Goal: Task Accomplishment & Management: Use online tool/utility

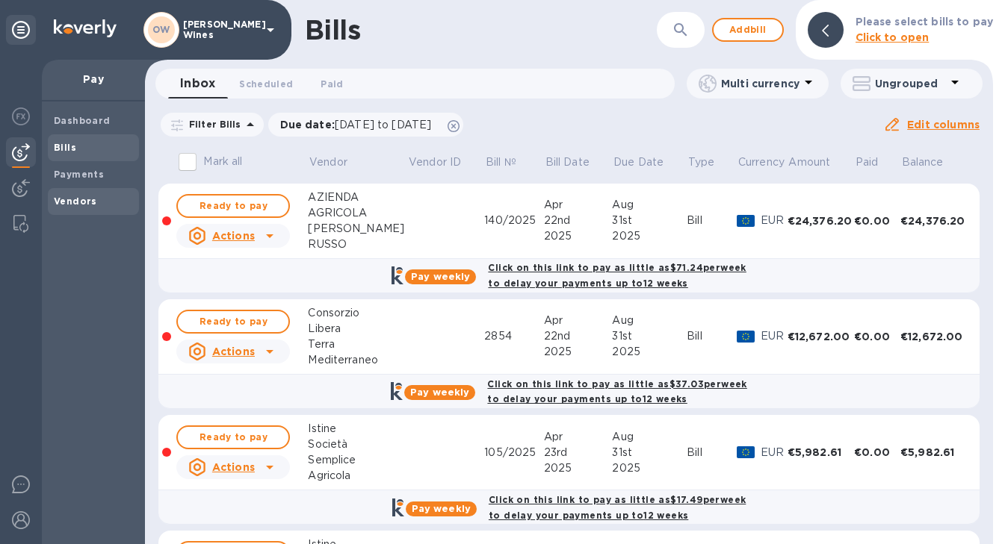
click at [72, 203] on b "Vendors" at bounding box center [75, 201] width 43 height 11
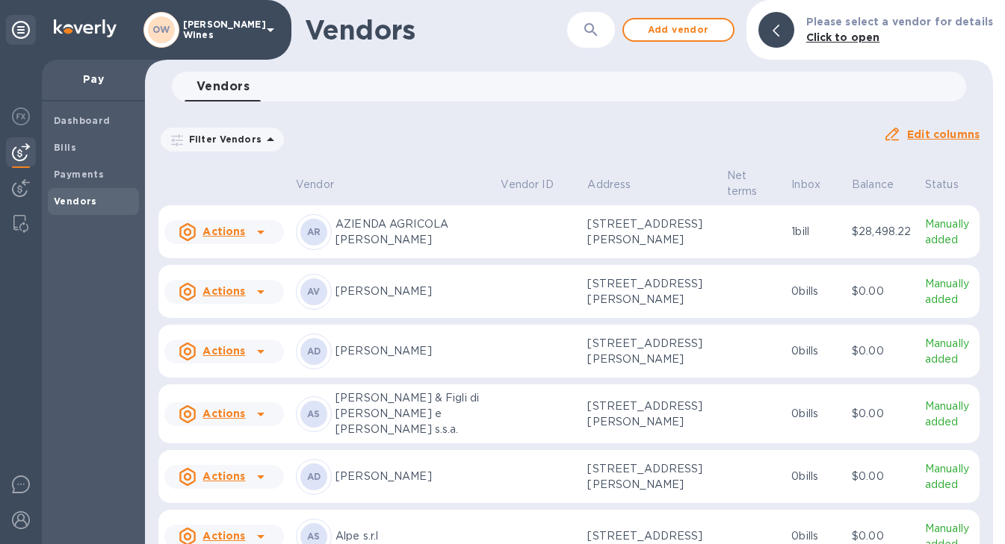
click at [607, 36] on button "button" at bounding box center [591, 30] width 36 height 36
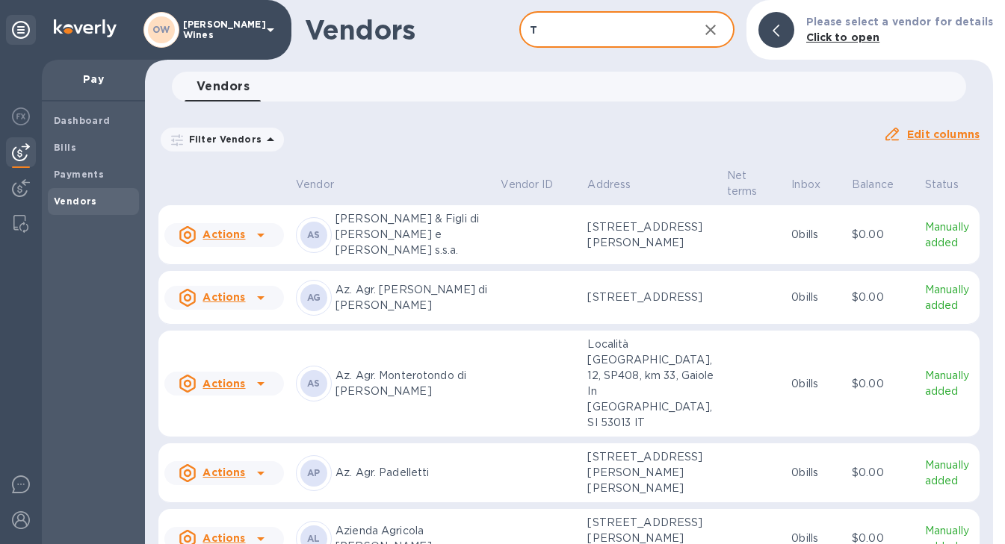
type input "T Elenteny"
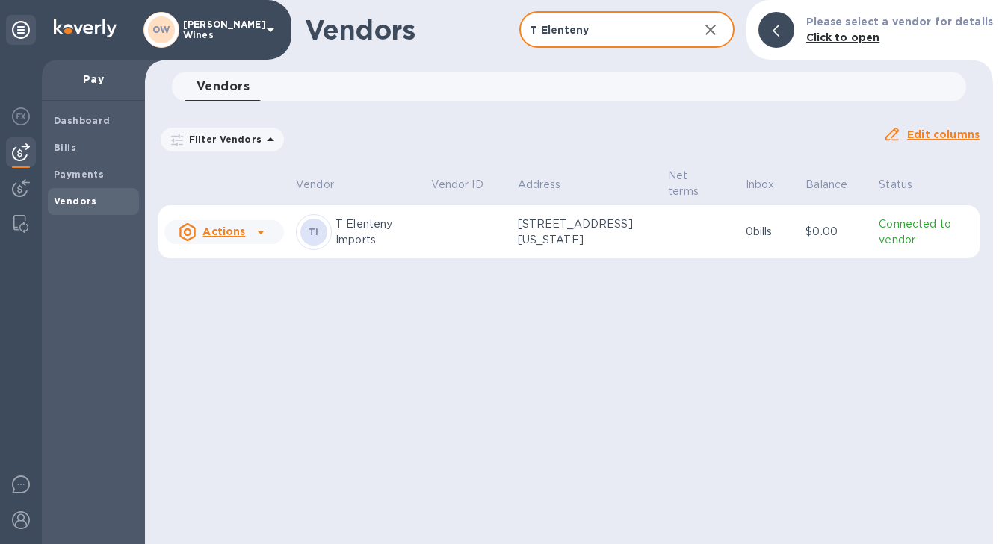
click at [260, 232] on icon at bounding box center [260, 233] width 7 height 4
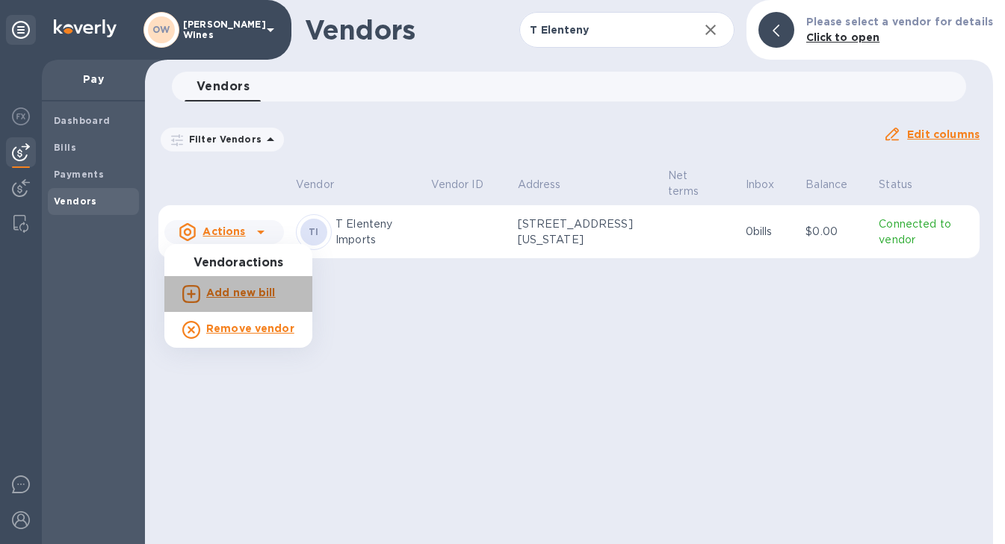
click at [240, 296] on b "Add new bill" at bounding box center [240, 293] width 69 height 12
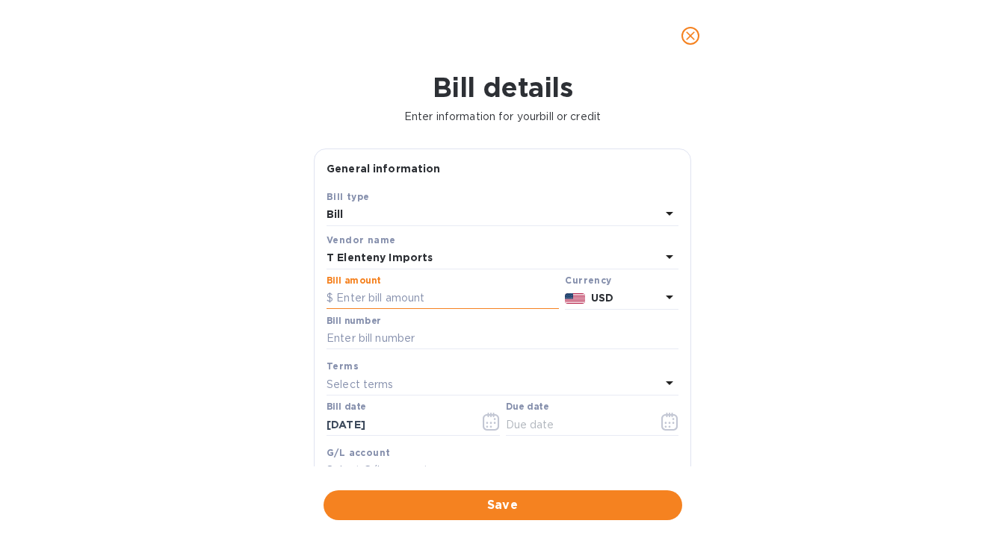
click at [444, 302] on input "text" at bounding box center [442, 299] width 232 height 22
paste input "4,667.16"
type input "4,667.16"
click at [386, 339] on input "text" at bounding box center [502, 339] width 352 height 22
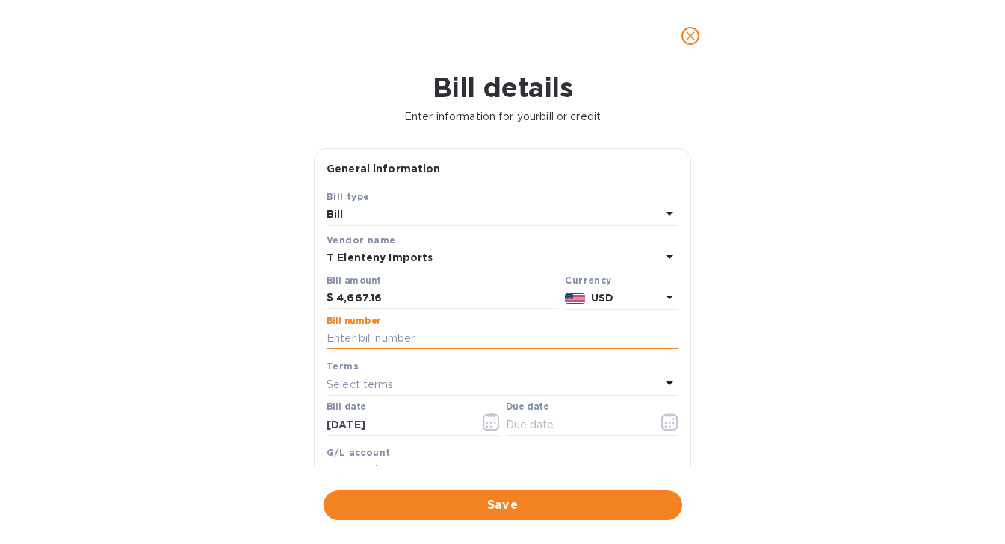
click at [382, 341] on input "text" at bounding box center [502, 339] width 352 height 22
paste input "INV762616"
type input "INV762616"
click at [485, 431] on icon "button" at bounding box center [490, 422] width 16 height 18
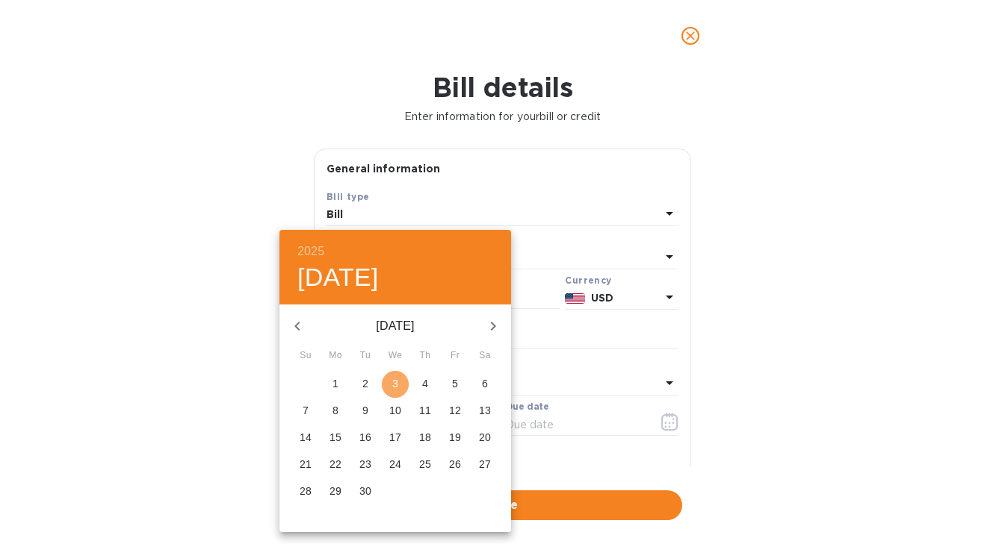
click at [395, 384] on p "3" at bounding box center [395, 383] width 6 height 15
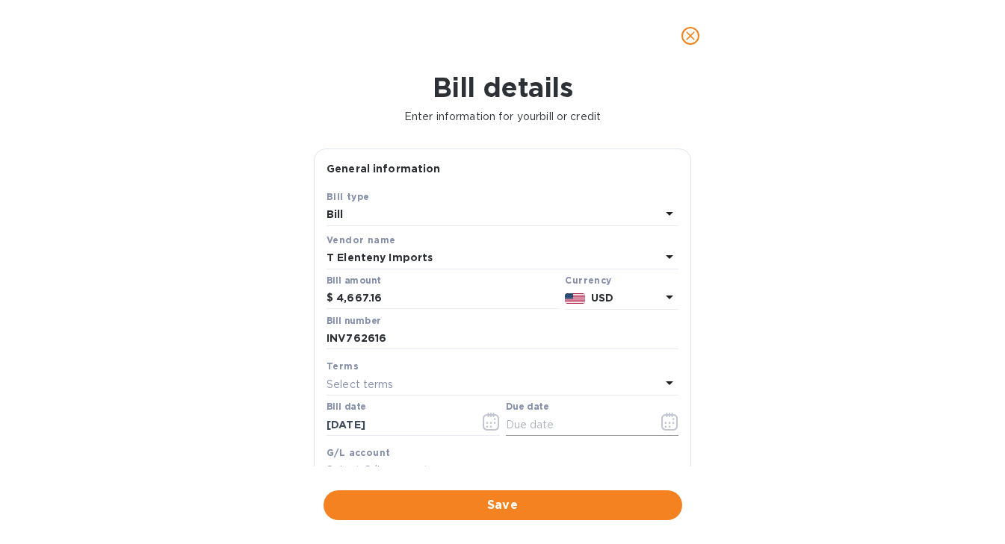
click at [663, 423] on icon "button" at bounding box center [669, 422] width 17 height 18
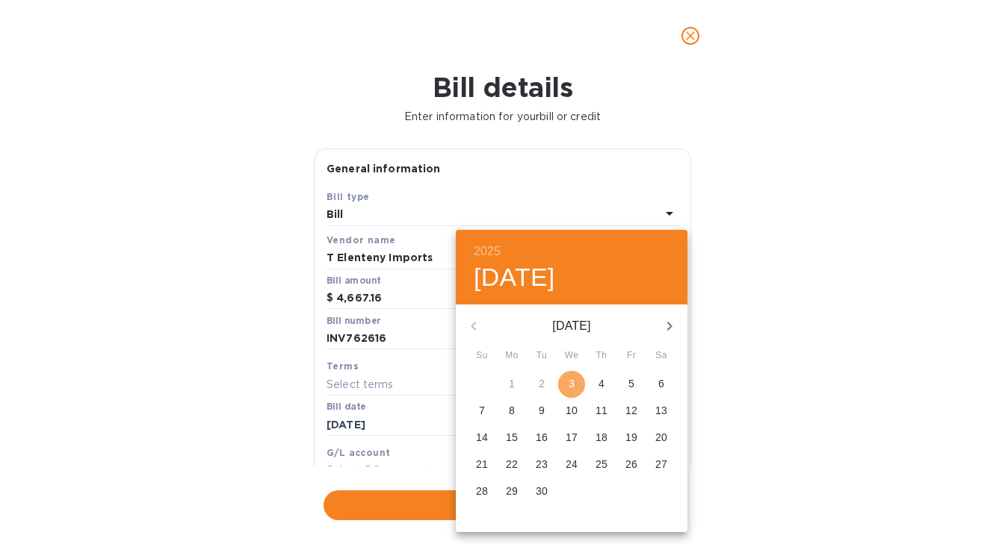
click at [571, 384] on p "3" at bounding box center [571, 383] width 6 height 15
type input "[DATE]"
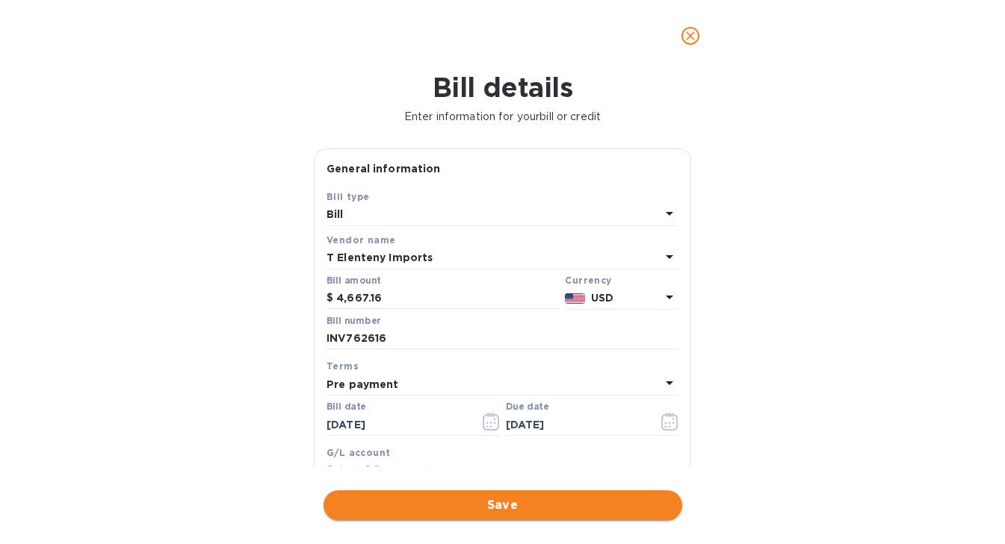
click at [520, 510] on span "Save" at bounding box center [502, 506] width 335 height 18
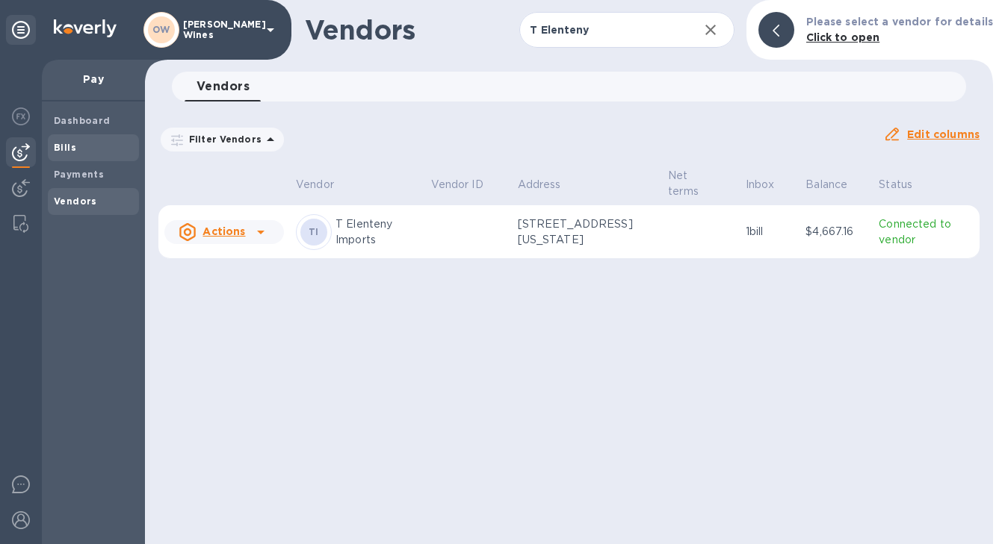
click at [81, 151] on span "Bills" at bounding box center [93, 147] width 79 height 15
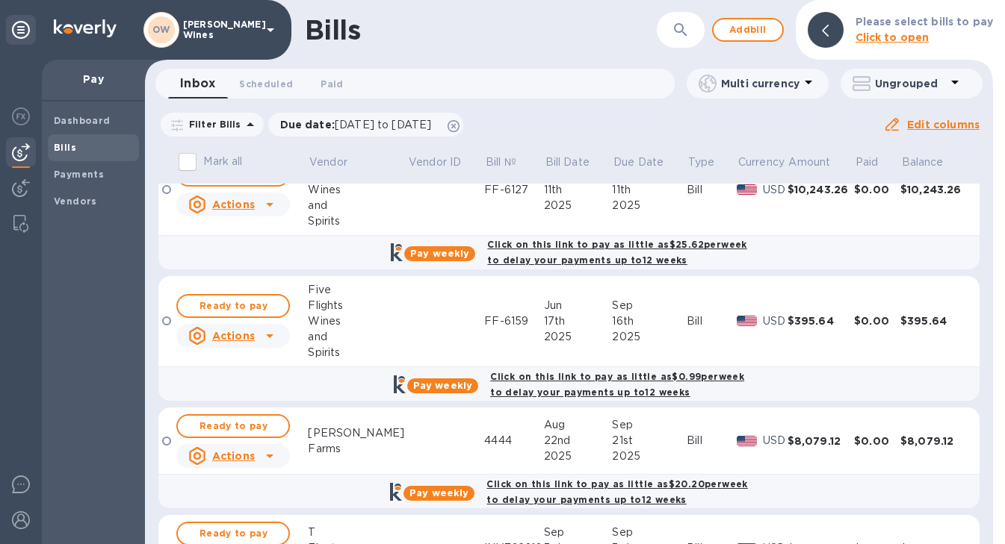
scroll to position [1365, 0]
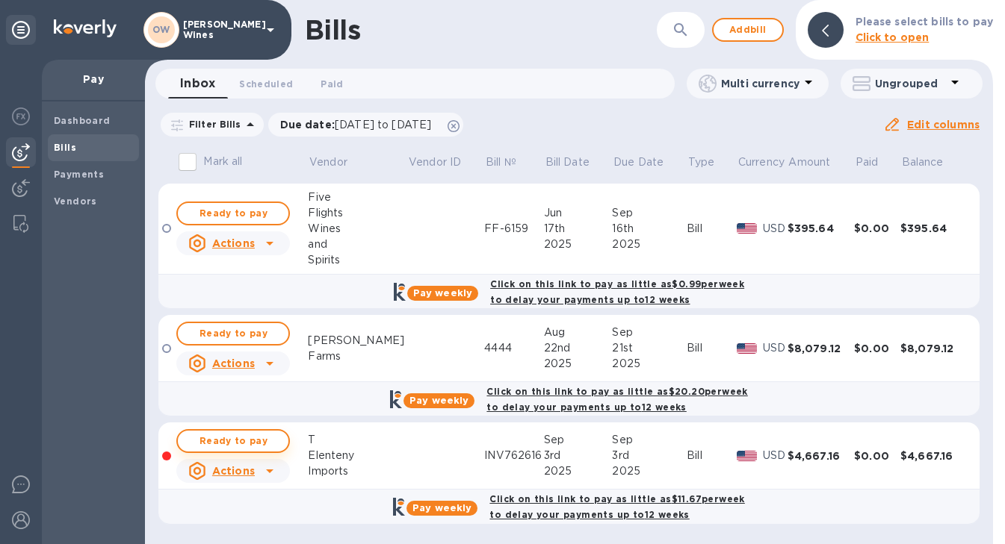
click at [229, 434] on span "Ready to pay" at bounding box center [233, 441] width 87 height 18
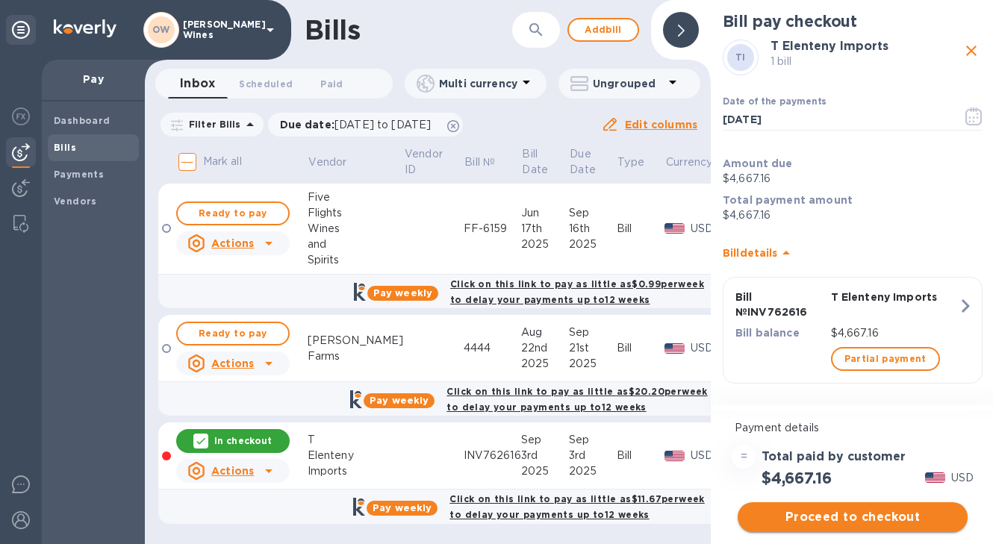
click at [854, 516] on span "Proceed to checkout" at bounding box center [853, 518] width 206 height 18
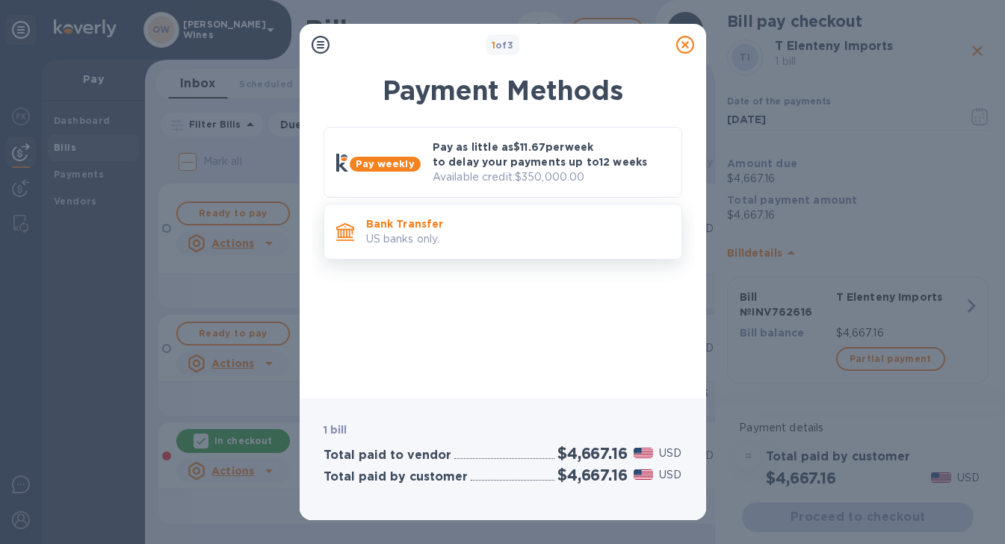
click at [379, 224] on p "Bank Transfer" at bounding box center [517, 224] width 303 height 15
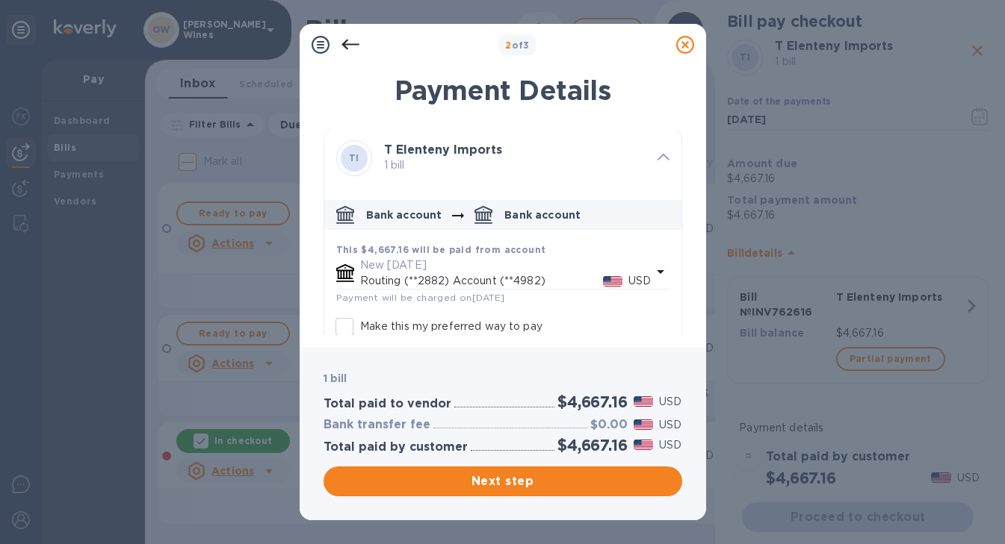
scroll to position [83, 0]
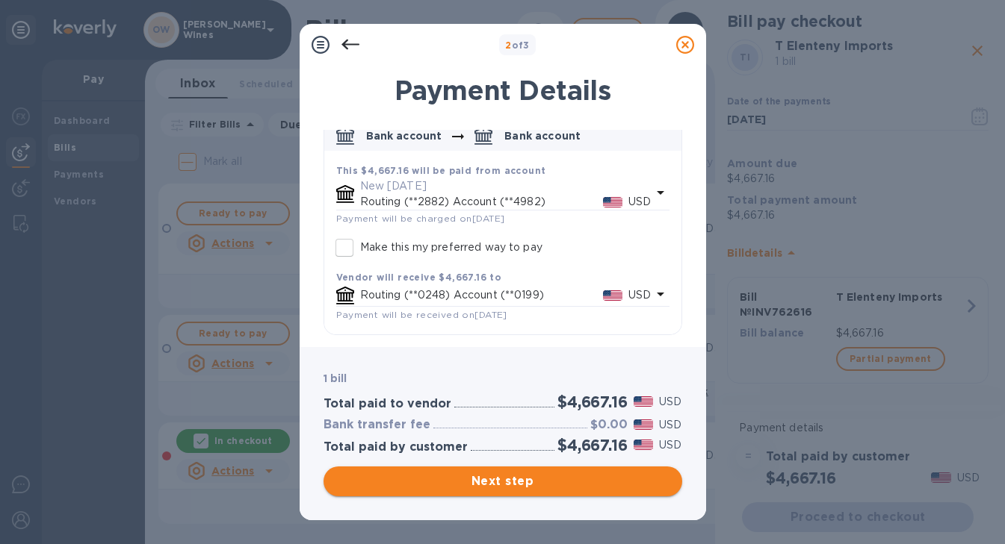
click at [547, 488] on span "Next step" at bounding box center [502, 482] width 335 height 18
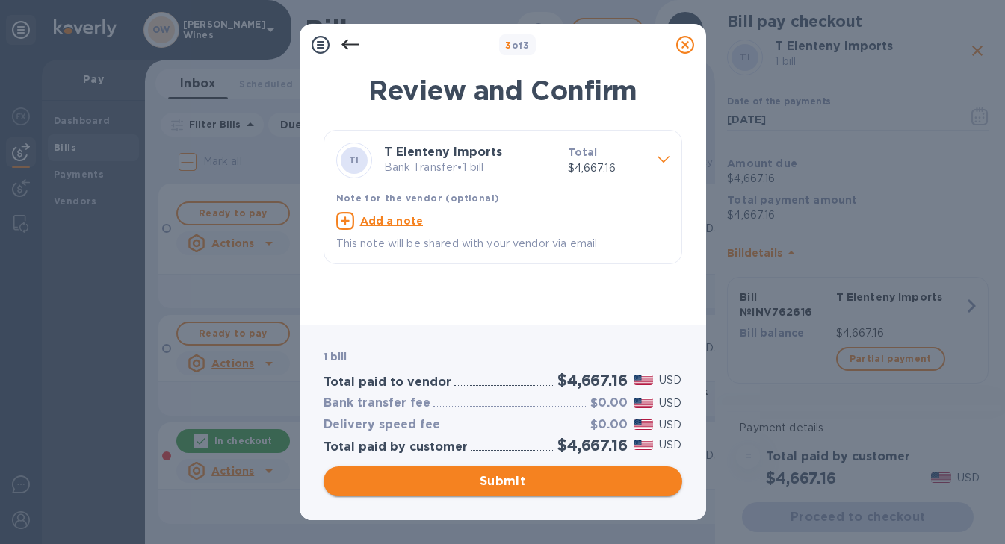
click at [479, 483] on span "Submit" at bounding box center [502, 482] width 335 height 18
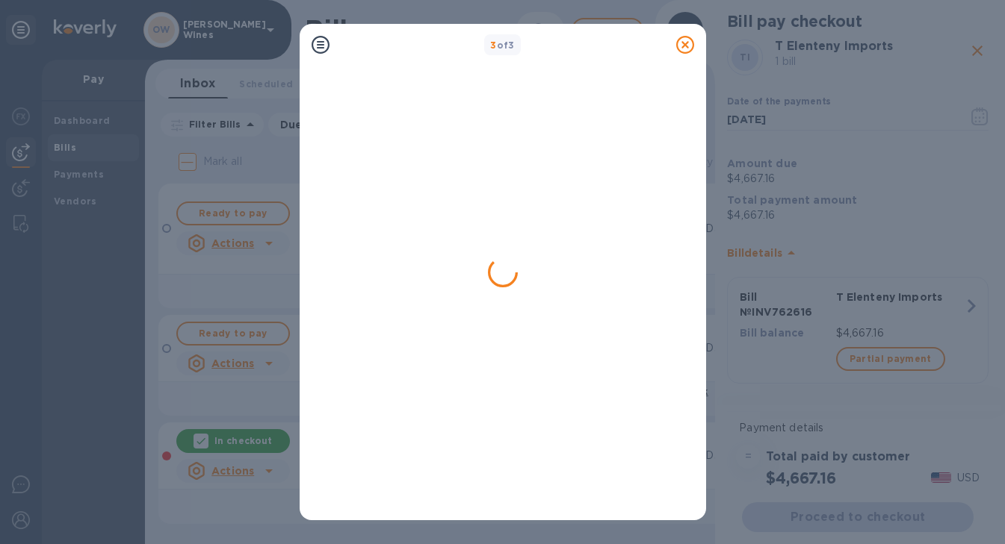
scroll to position [0, 0]
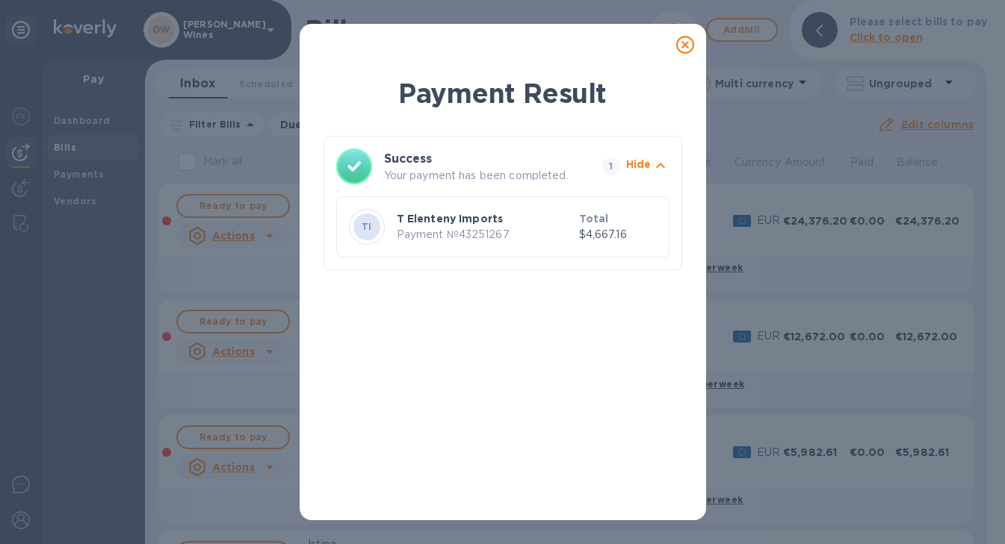
click at [683, 47] on icon at bounding box center [685, 45] width 18 height 18
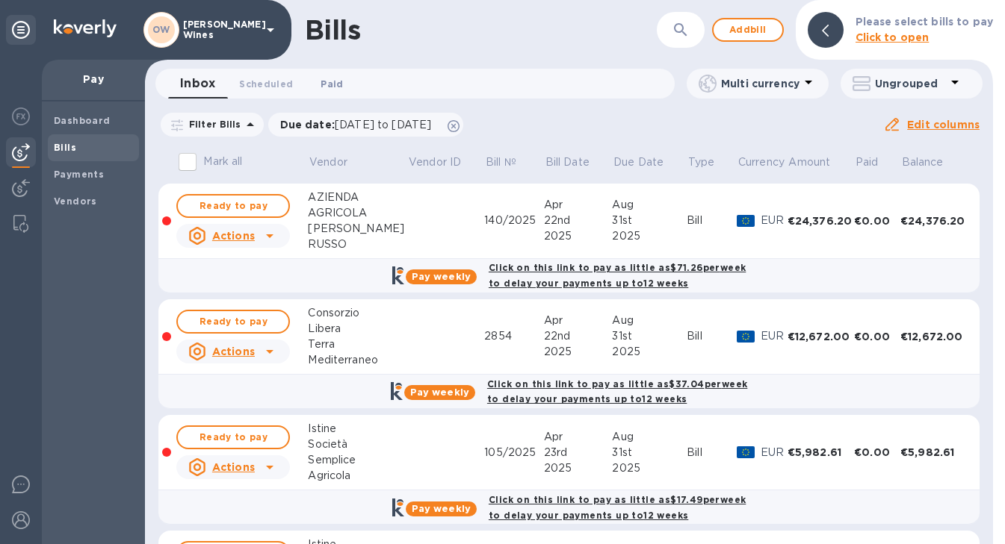
click at [329, 74] on button "Paid 0" at bounding box center [332, 84] width 54 height 30
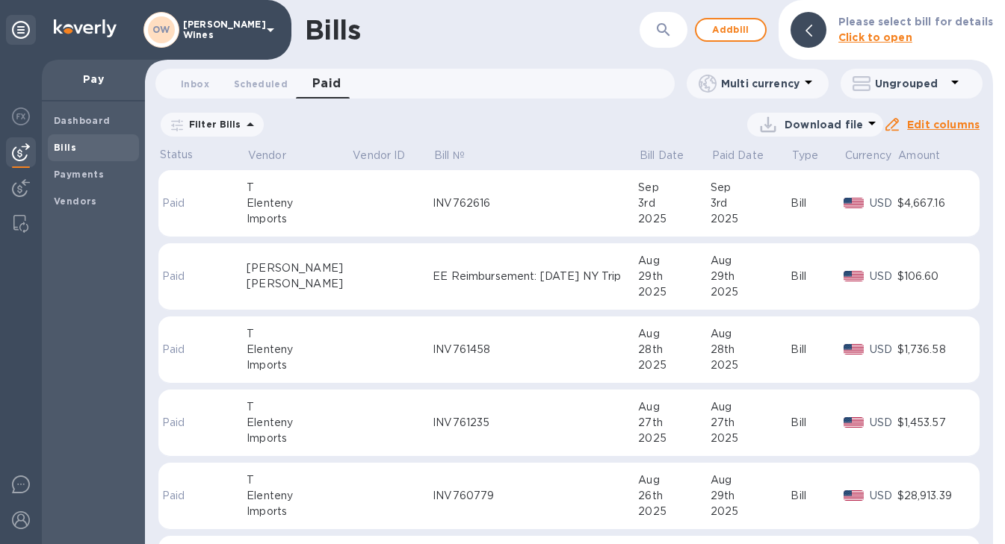
click at [276, 205] on div "Elenteny" at bounding box center [298, 204] width 105 height 16
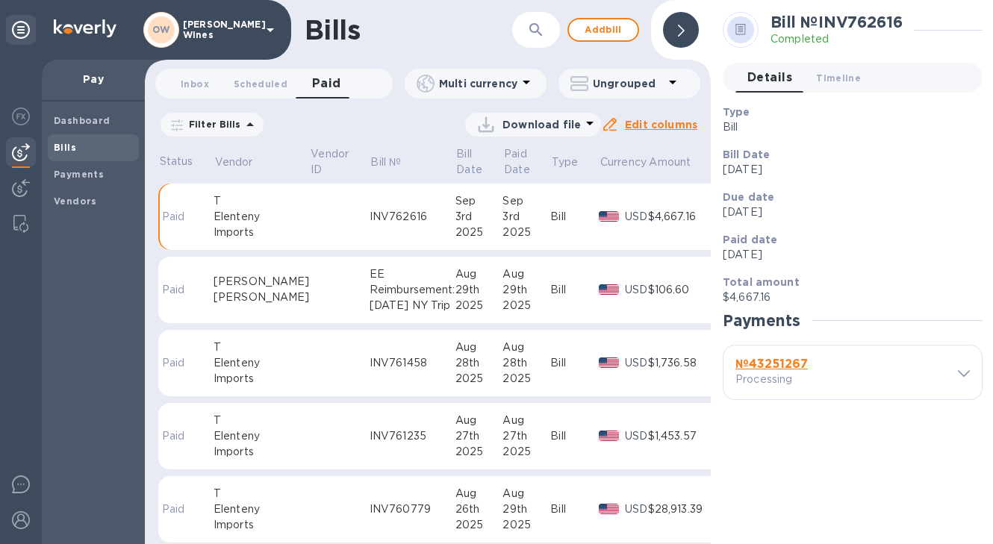
click at [773, 359] on b "№ 43251267" at bounding box center [772, 364] width 72 height 14
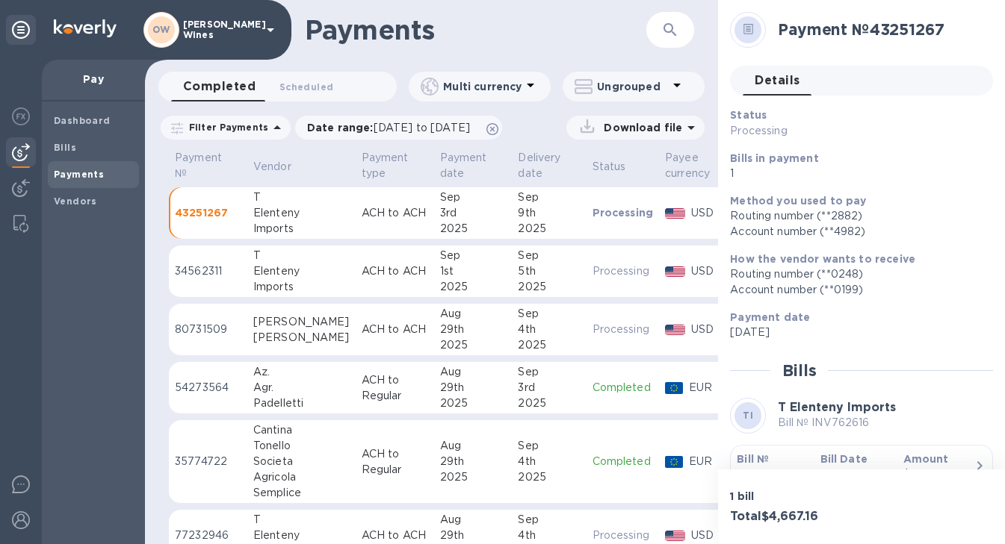
click at [753, 453] on b "Bill №" at bounding box center [752, 459] width 32 height 12
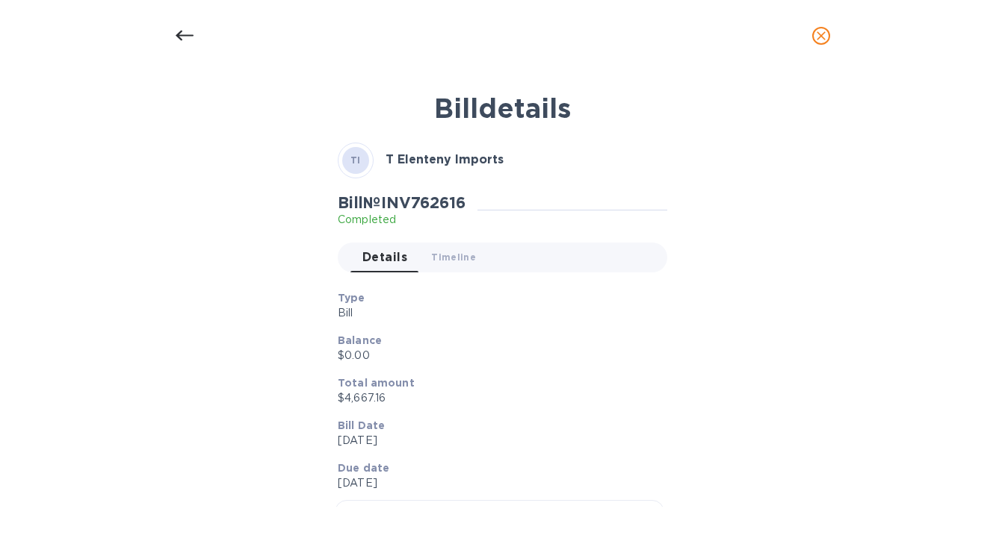
click at [177, 32] on icon at bounding box center [185, 36] width 18 height 18
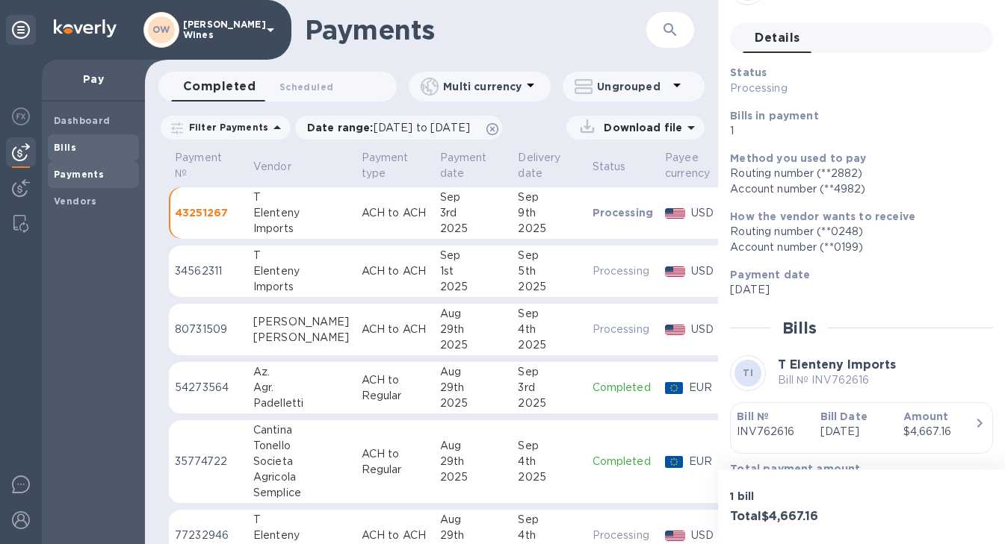
click at [60, 143] on b "Bills" at bounding box center [65, 147] width 22 height 11
